Goal: Task Accomplishment & Management: Use online tool/utility

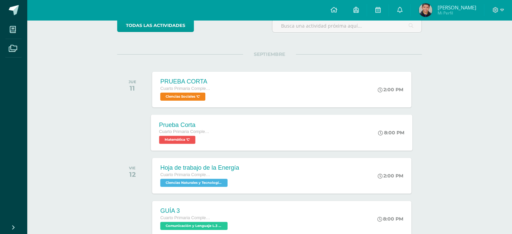
scroll to position [101, 0]
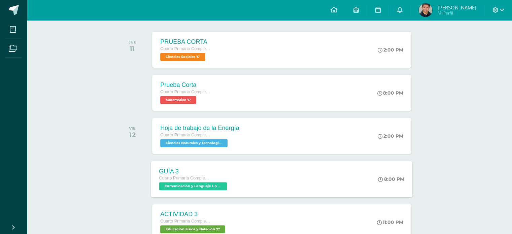
click at [214, 183] on span "Comunicación y Lenguaje L.3 (Inglés y Laboratorio) 'C'" at bounding box center [193, 186] width 68 height 8
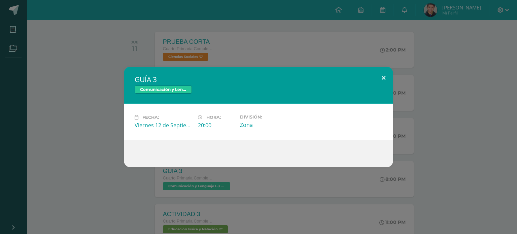
click at [386, 78] on button at bounding box center [383, 78] width 19 height 23
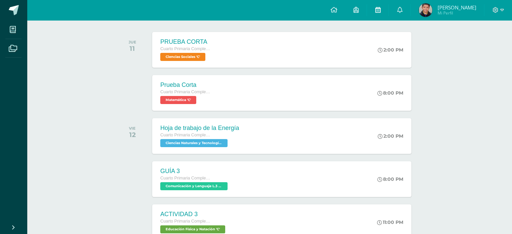
click at [380, 12] on icon at bounding box center [377, 10] width 5 height 6
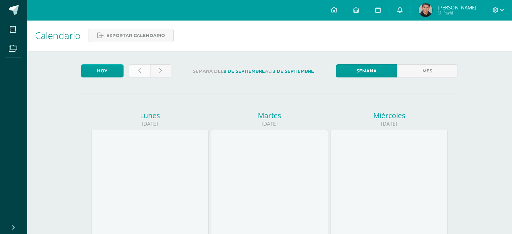
click at [143, 72] on link at bounding box center [139, 70] width 21 height 13
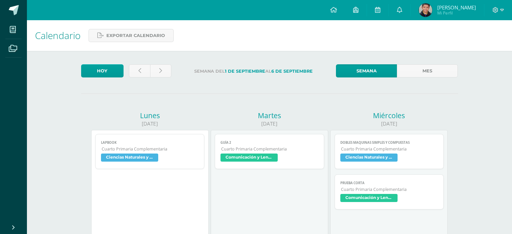
click at [146, 71] on link at bounding box center [139, 70] width 21 height 13
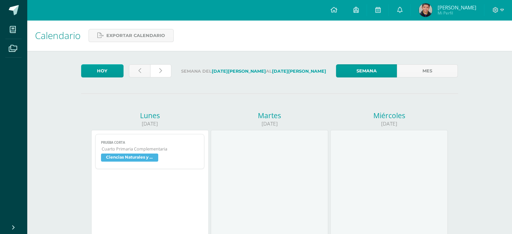
click at [150, 70] on link at bounding box center [160, 70] width 21 height 13
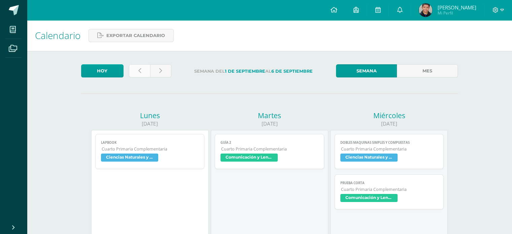
click at [144, 76] on link at bounding box center [139, 70] width 21 height 13
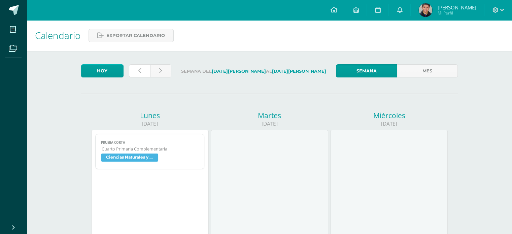
click at [144, 76] on link at bounding box center [139, 70] width 21 height 13
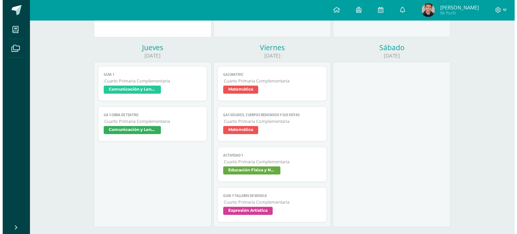
scroll to position [269, 0]
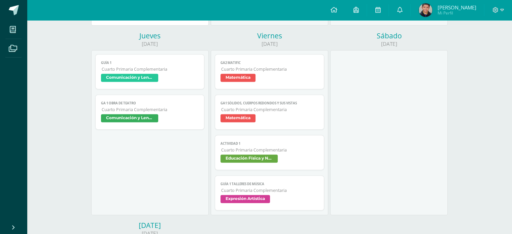
click at [145, 118] on span "Comunicación y Lenguaje L.1" at bounding box center [129, 118] width 57 height 8
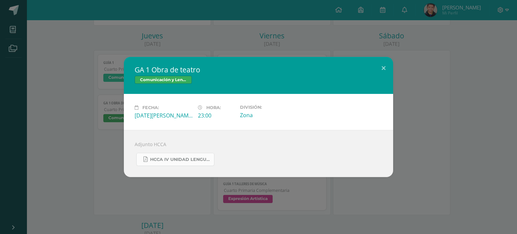
click at [165, 158] on span "HCCA IV unidad lenguaje.pdf" at bounding box center [180, 159] width 61 height 5
